Goal: Check status: Check status

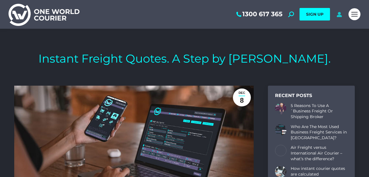
scroll to position [1833, 341]
drag, startPoint x: 339, startPoint y: 15, endPoint x: 343, endPoint y: 15, distance: 3.7
click at [339, 15] on icon at bounding box center [339, 14] width 7 height 6
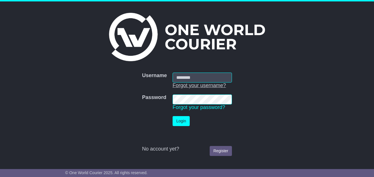
type input "**********"
click at [182, 119] on button "Login" at bounding box center [180, 121] width 17 height 10
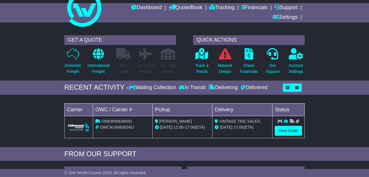
scroll to position [27, 0]
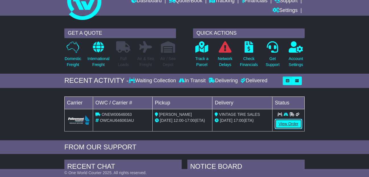
click at [286, 124] on link "View Order" at bounding box center [288, 124] width 27 height 10
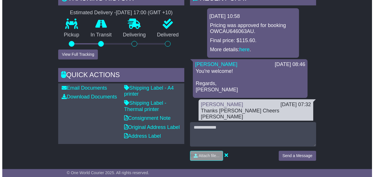
scroll to position [113, 0]
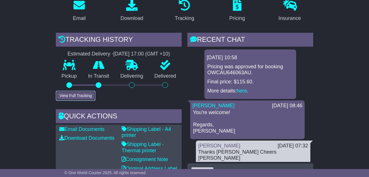
click at [80, 97] on button "View Full Tracking" at bounding box center [76, 96] width 40 height 10
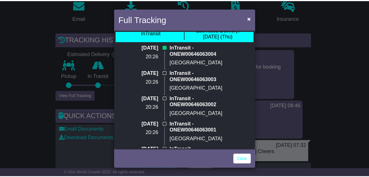
scroll to position [4, 0]
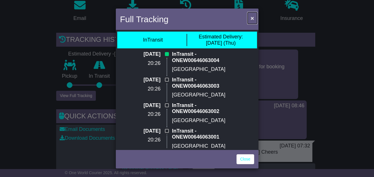
click at [252, 18] on span "×" at bounding box center [251, 18] width 3 height 7
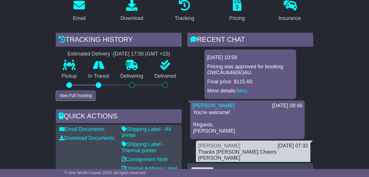
scroll to position [106, 0]
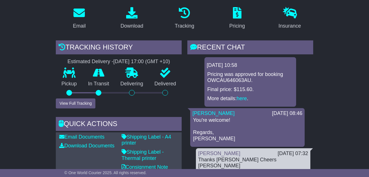
drag, startPoint x: 370, startPoint y: 54, endPoint x: 171, endPoint y: 104, distance: 205.3
click at [171, 104] on div "Tracking history Estimated Delivery - 18 Sep 2025 - 17:00 (GMT +10) Pickup In T…" at bounding box center [119, 127] width 132 height 174
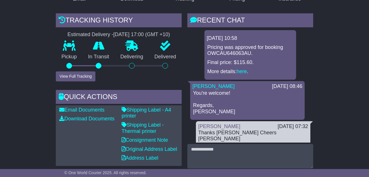
scroll to position [79, 0]
